Goal: Information Seeking & Learning: Learn about a topic

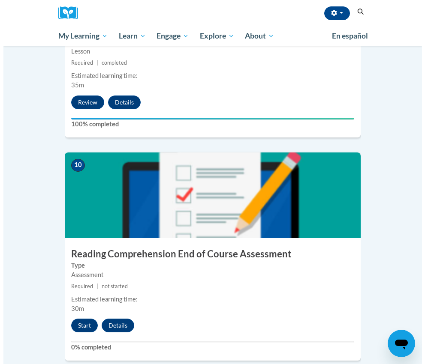
scroll to position [2180, 0]
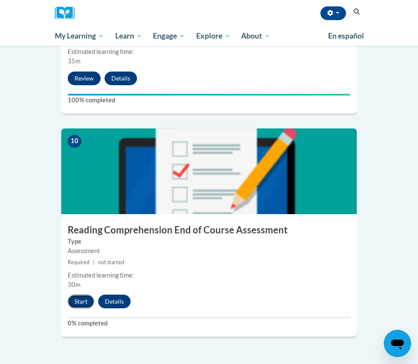
click at [75, 295] on button "Start" at bounding box center [81, 302] width 27 height 14
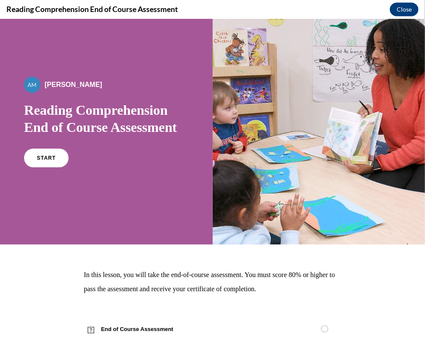
scroll to position [0, 0]
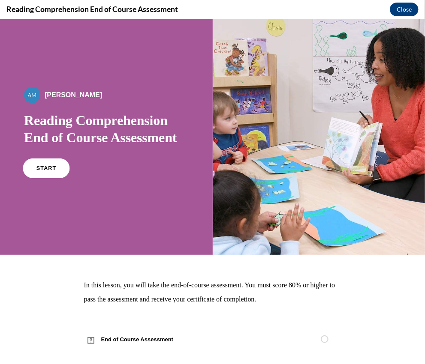
click at [54, 167] on span "START" at bounding box center [46, 168] width 20 height 6
